Goal: Find specific page/section: Find specific page/section

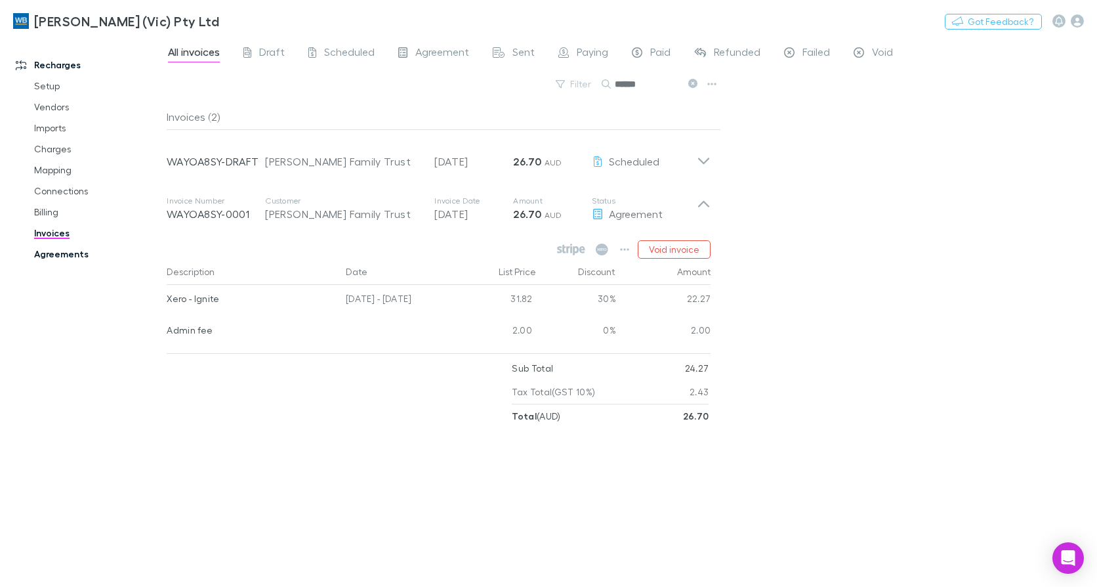
click at [70, 253] on link "Agreements" at bounding box center [97, 253] width 153 height 21
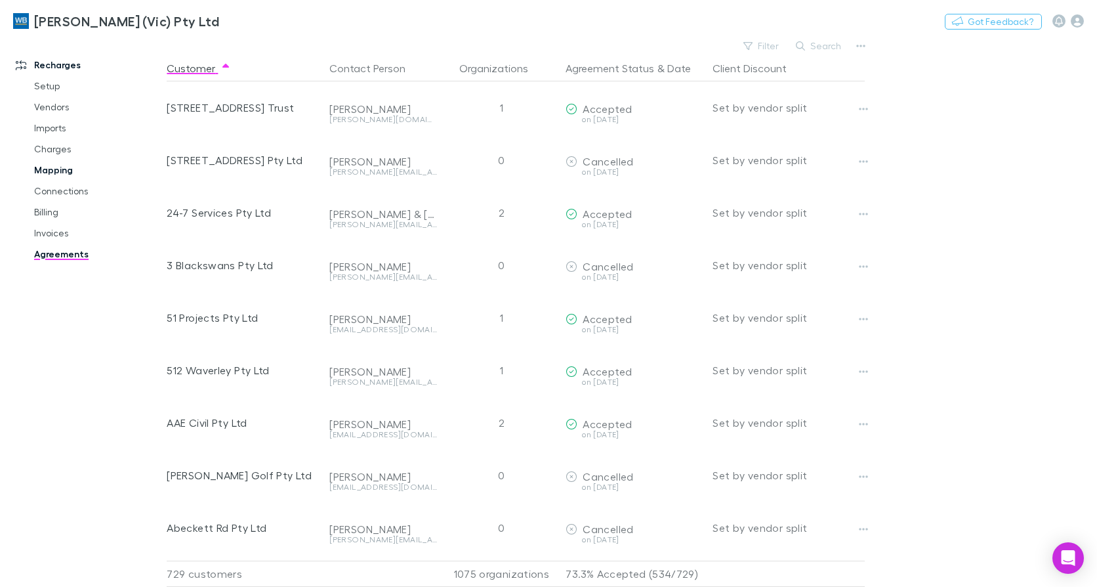
click at [56, 163] on link "Mapping" at bounding box center [97, 169] width 153 height 21
click at [70, 166] on link "Mapping" at bounding box center [97, 169] width 153 height 21
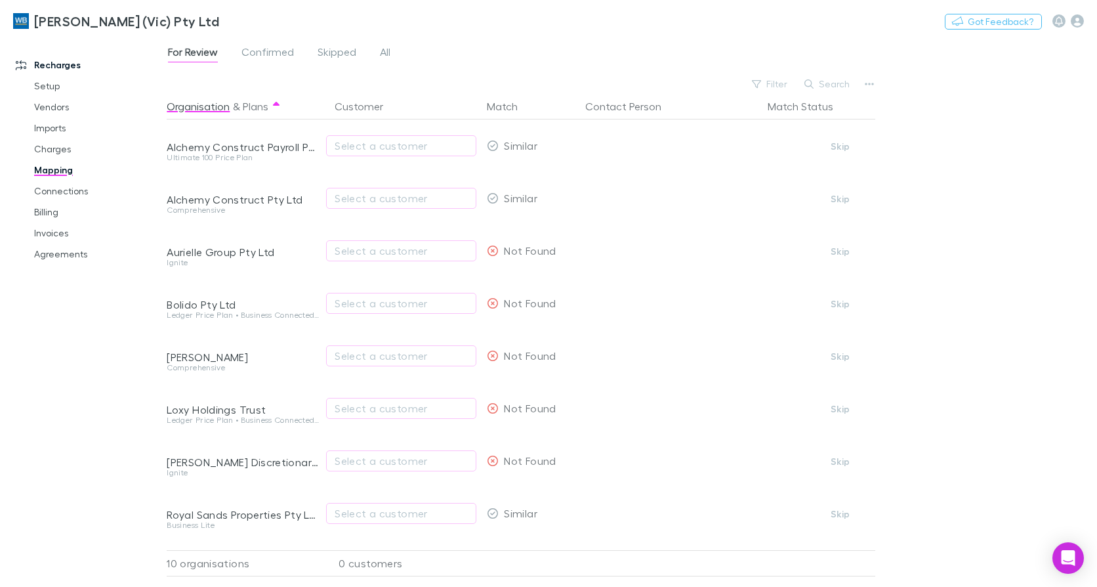
drag, startPoint x: 60, startPoint y: 168, endPoint x: 86, endPoint y: 170, distance: 25.7
click at [61, 168] on link "Mapping" at bounding box center [97, 169] width 153 height 21
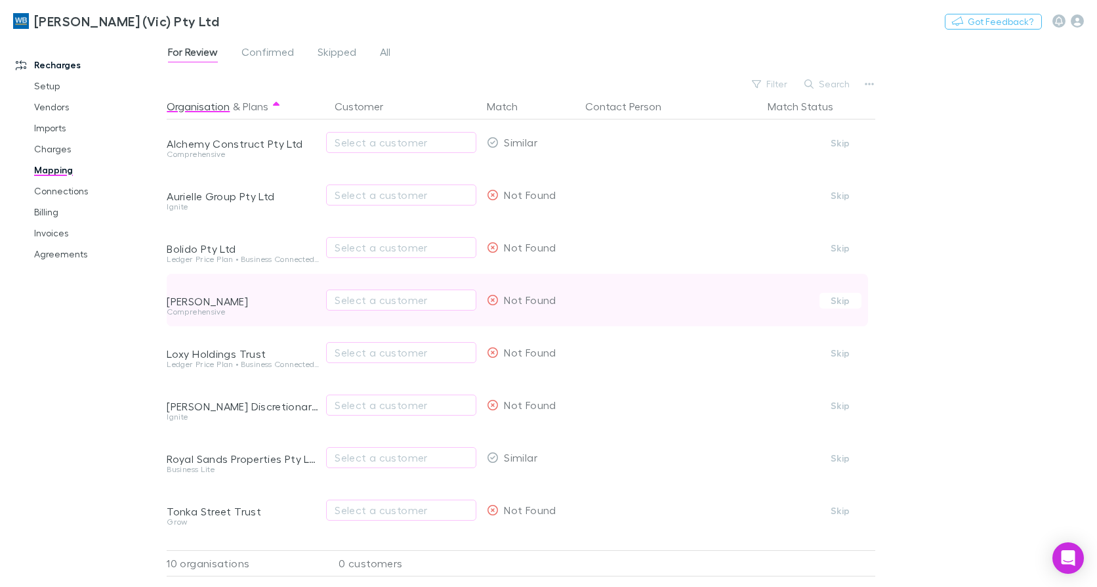
scroll to position [105, 0]
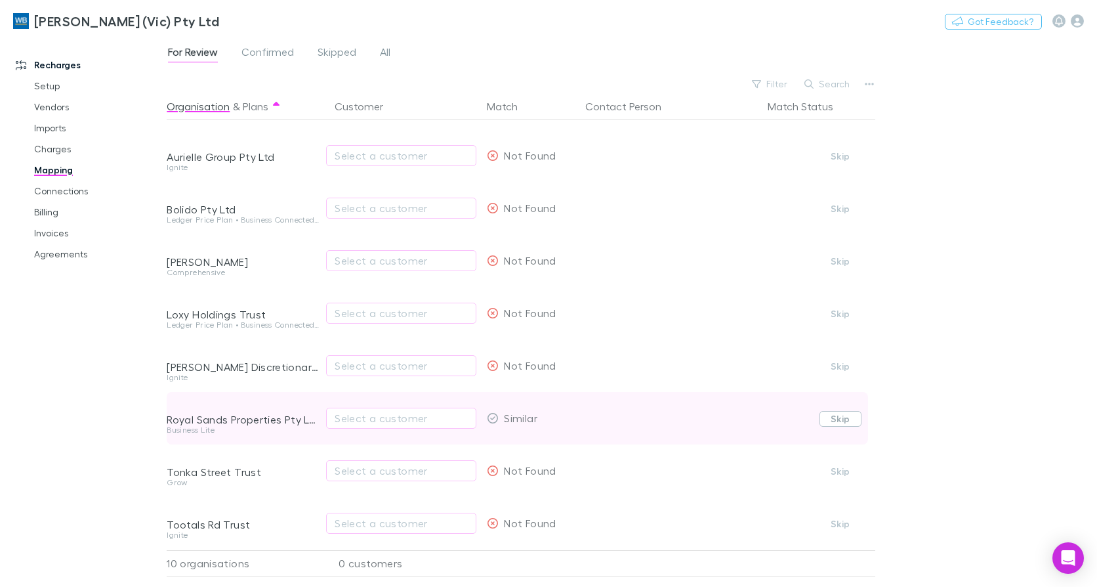
click at [842, 411] on button "Skip" at bounding box center [841, 419] width 42 height 16
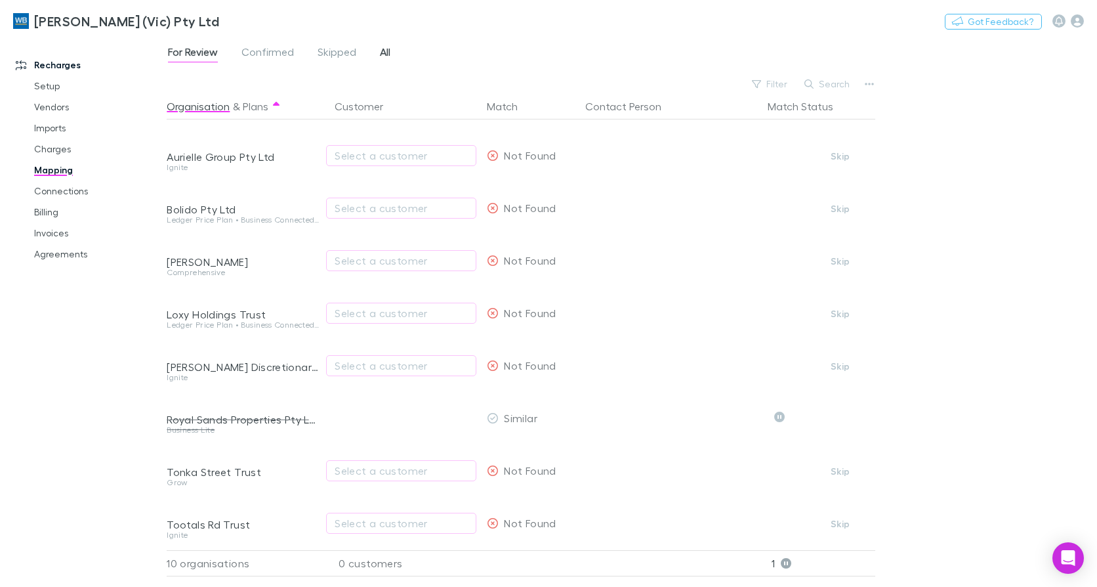
click at [384, 52] on span "All" at bounding box center [385, 53] width 10 height 17
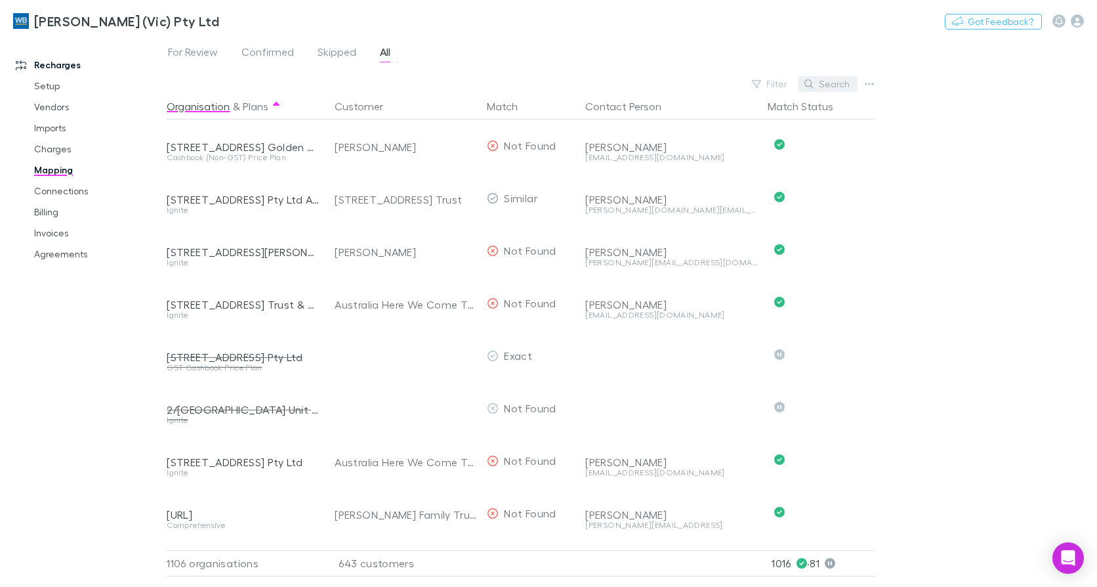
click at [841, 84] on button "Search" at bounding box center [828, 84] width 60 height 16
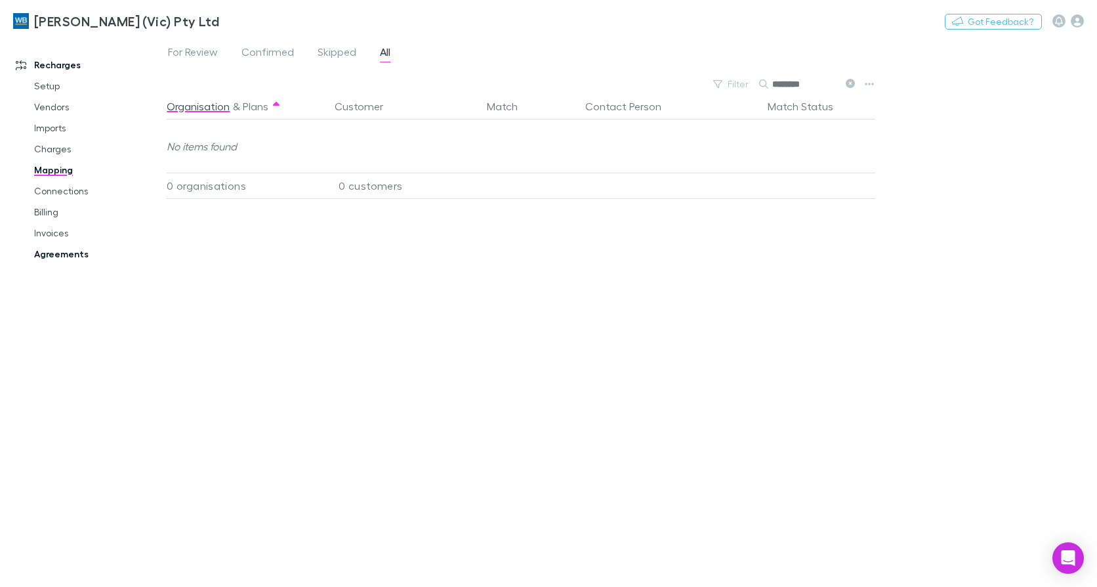
type input "********"
click at [53, 249] on link "Agreements" at bounding box center [97, 253] width 153 height 21
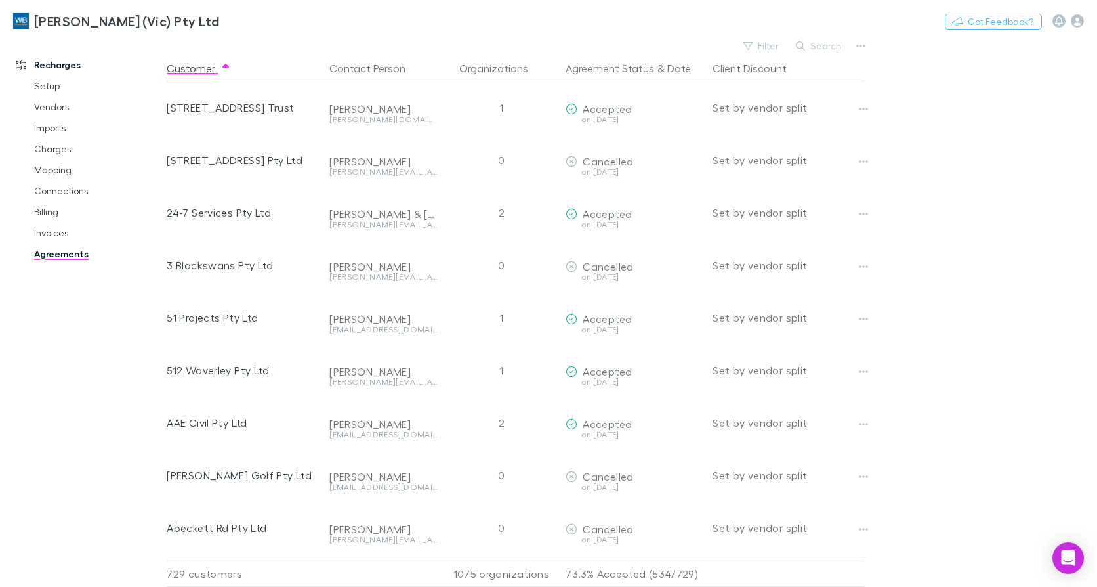
click at [834, 42] on button "Search" at bounding box center [819, 46] width 60 height 16
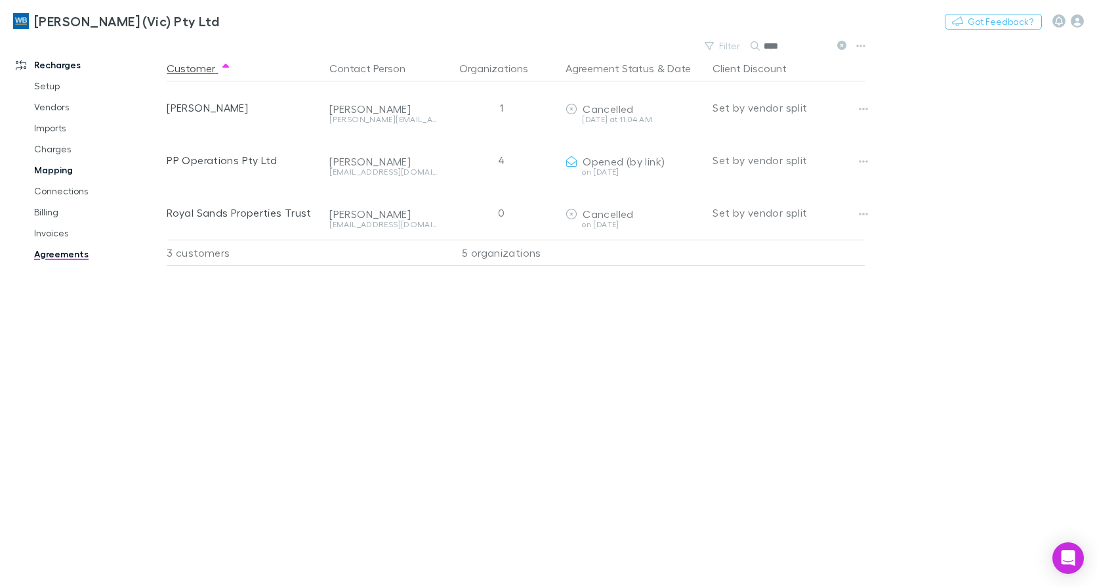
type input "****"
click at [58, 169] on link "Mapping" at bounding box center [97, 169] width 153 height 21
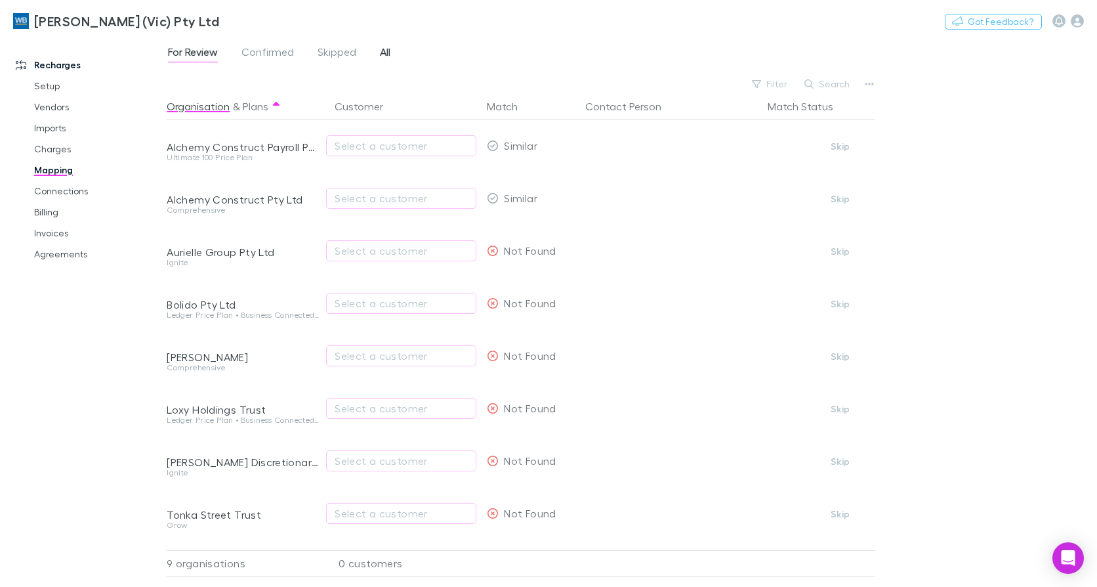
click at [382, 52] on span "All" at bounding box center [385, 53] width 10 height 17
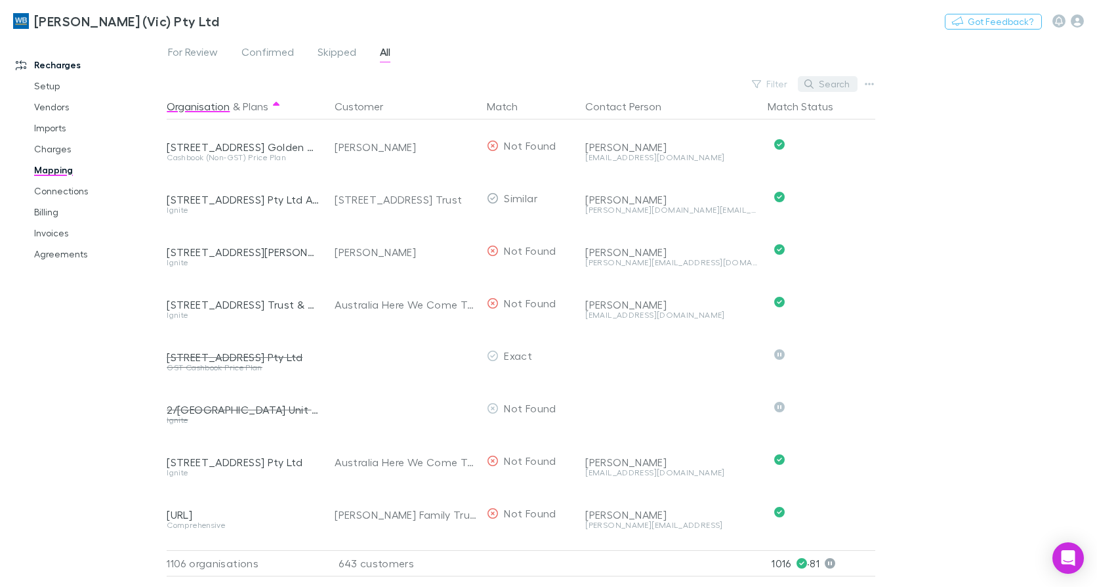
click at [841, 82] on button "Search" at bounding box center [828, 84] width 60 height 16
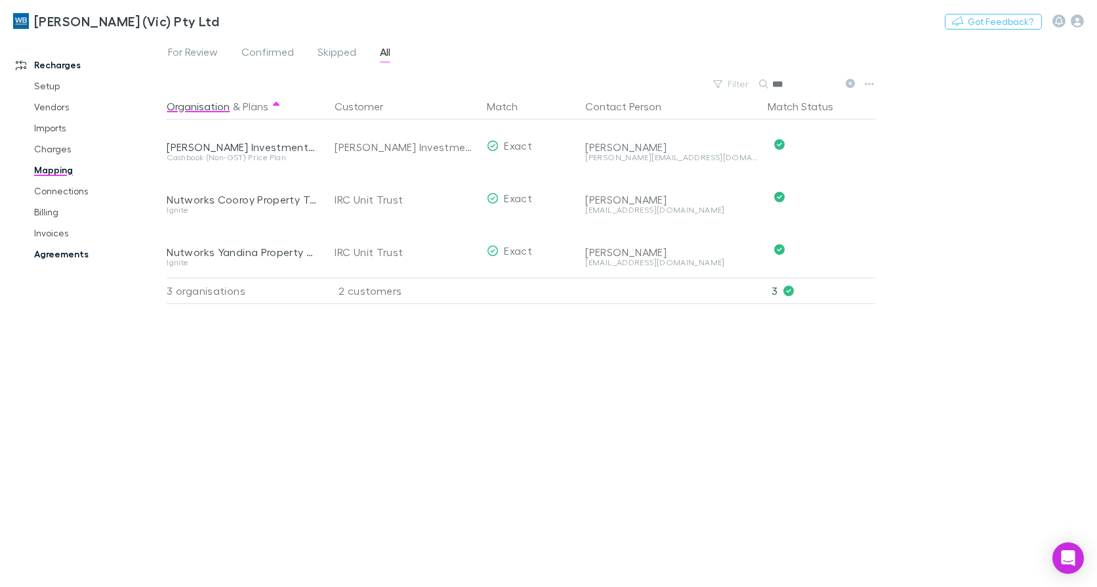
type input "***"
click at [71, 254] on link "Agreements" at bounding box center [97, 253] width 153 height 21
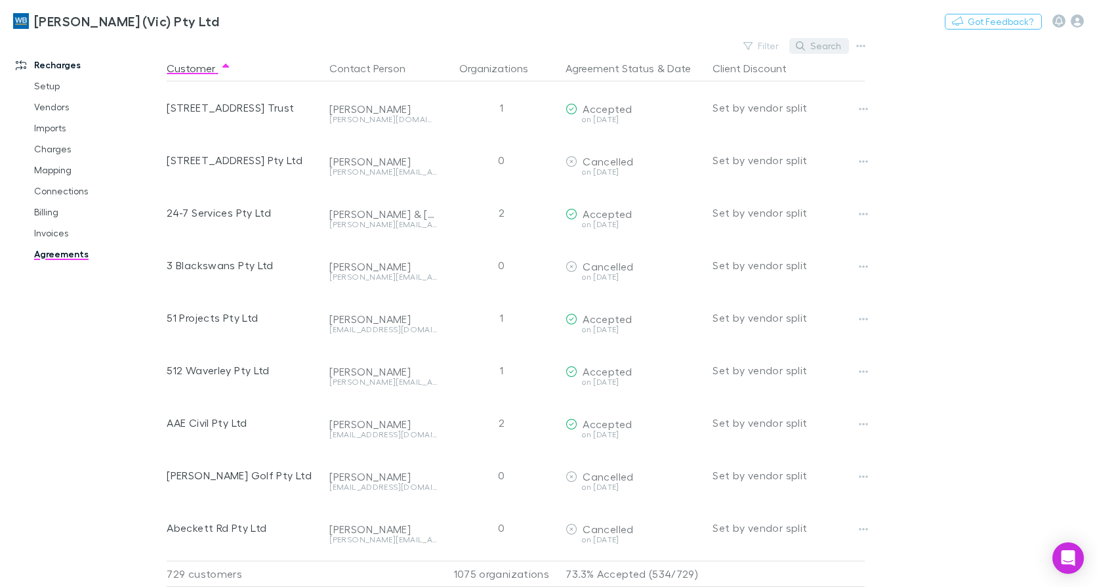
click at [833, 41] on button "Search" at bounding box center [819, 46] width 60 height 16
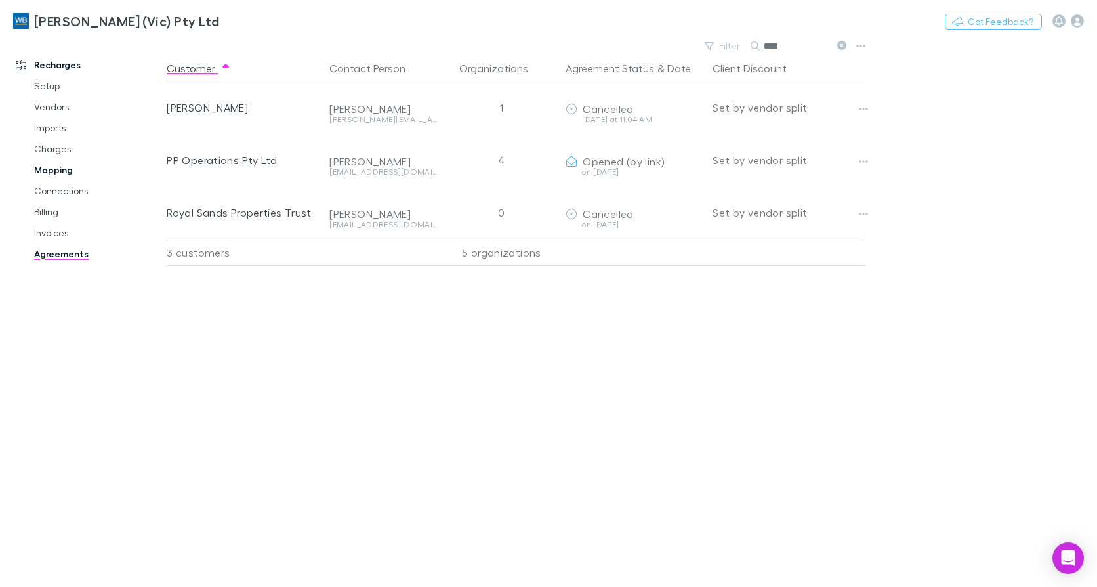
type input "****"
click at [844, 45] on icon at bounding box center [841, 45] width 9 height 9
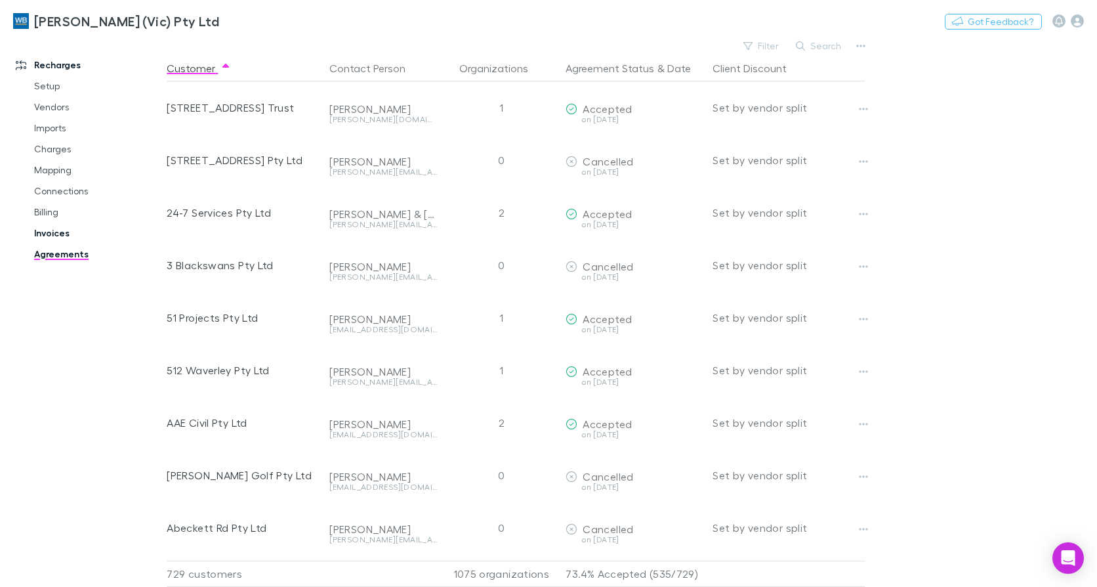
click at [54, 233] on link "Invoices" at bounding box center [97, 232] width 153 height 21
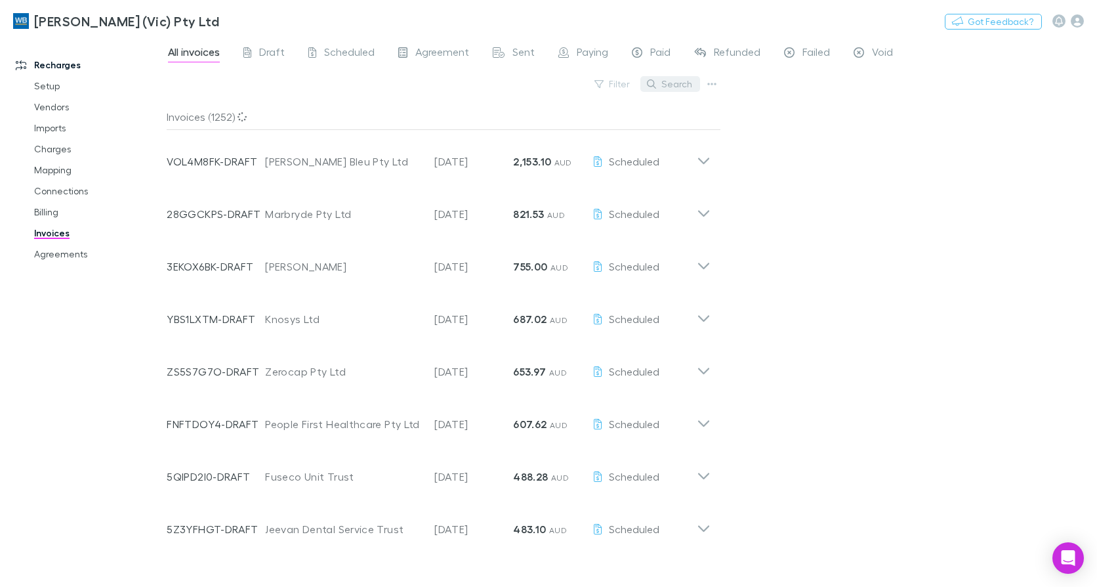
click at [667, 81] on button "Search" at bounding box center [670, 84] width 60 height 16
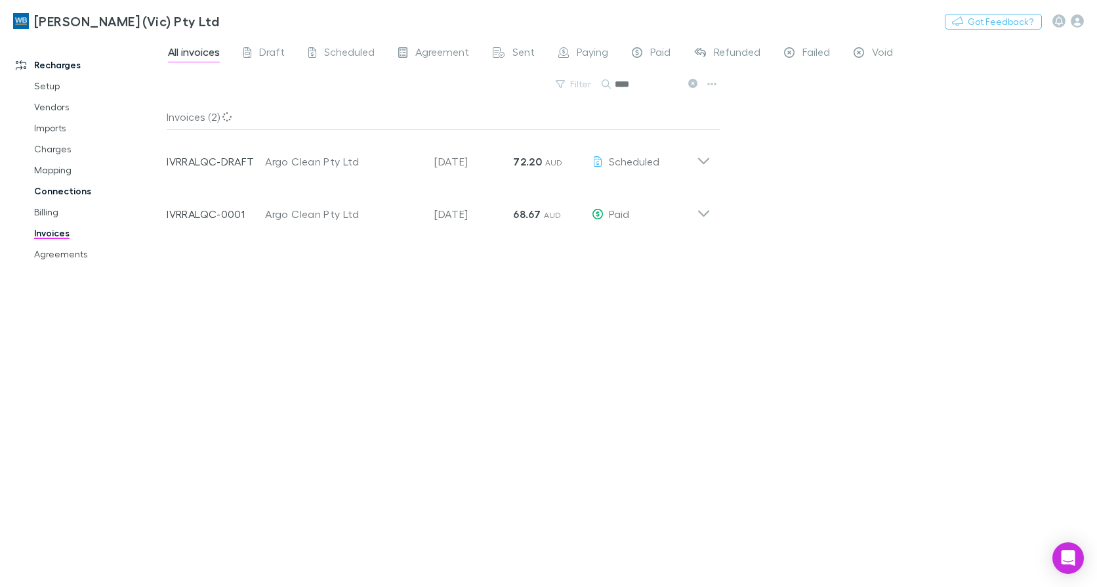
type input "****"
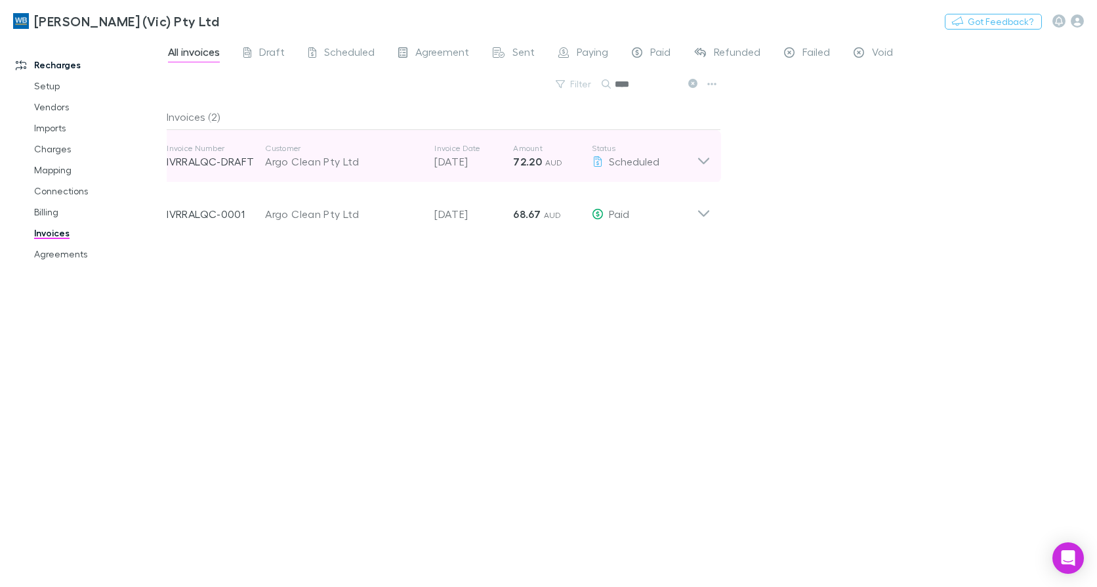
click at [707, 167] on icon at bounding box center [704, 156] width 14 height 26
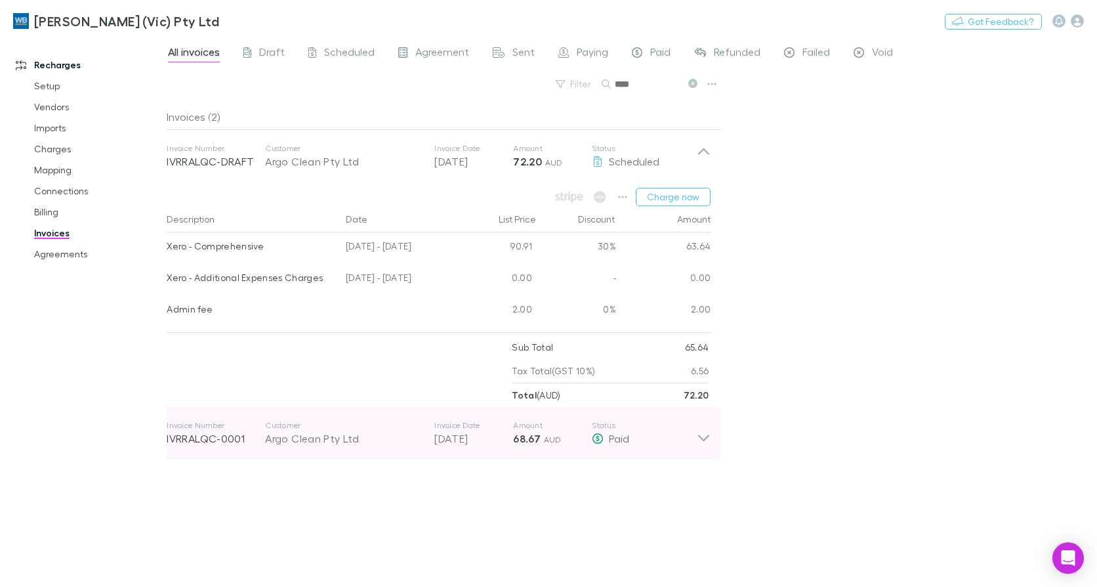
drag, startPoint x: 708, startPoint y: 434, endPoint x: 613, endPoint y: 425, distance: 95.6
click at [707, 434] on icon at bounding box center [704, 433] width 14 height 26
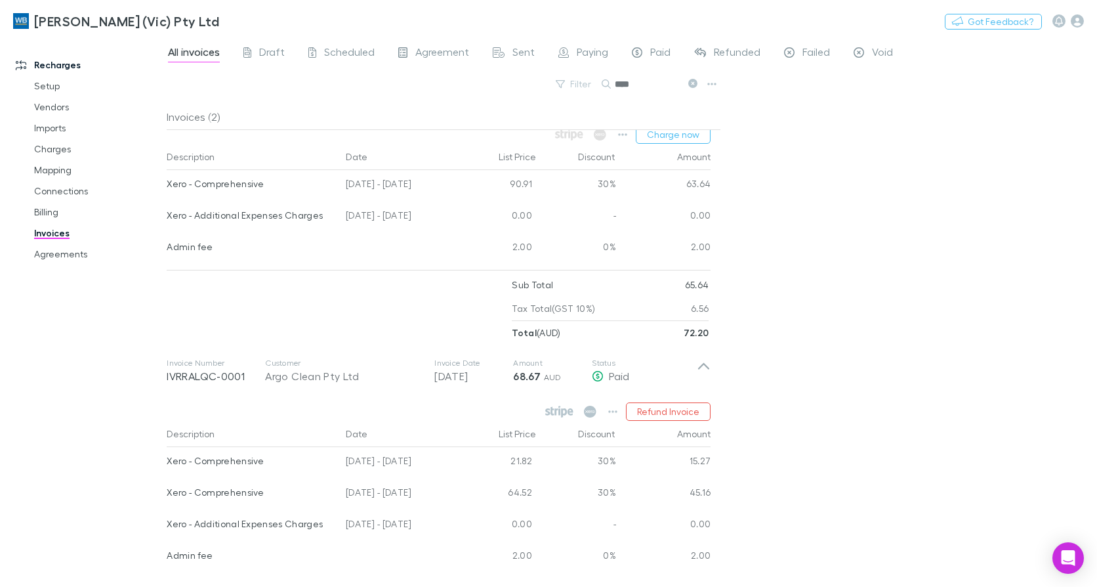
scroll to position [131, 0]
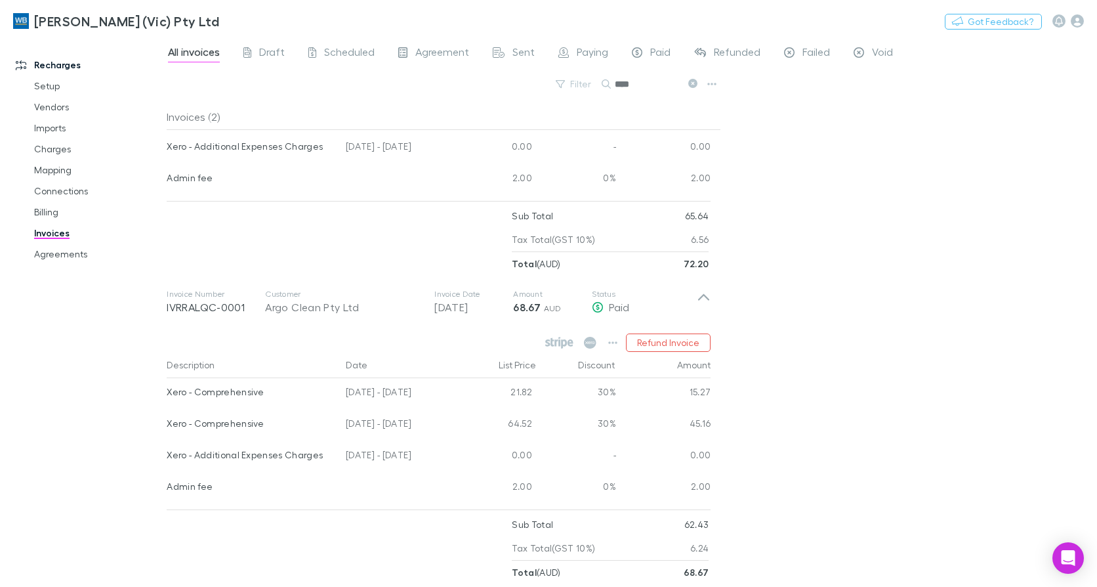
drag, startPoint x: 72, startPoint y: 259, endPoint x: 1042, endPoint y: 521, distance: 1005.3
click at [72, 259] on link "Agreements" at bounding box center [97, 253] width 153 height 21
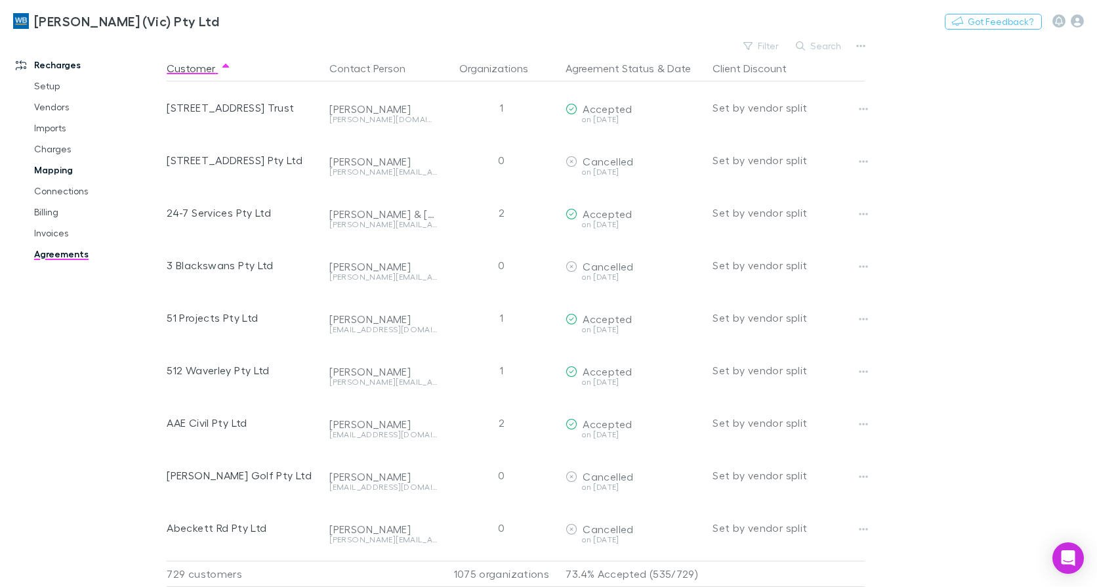
click at [50, 171] on link "Mapping" at bounding box center [97, 169] width 153 height 21
